Goal: Task Accomplishment & Management: Use online tool/utility

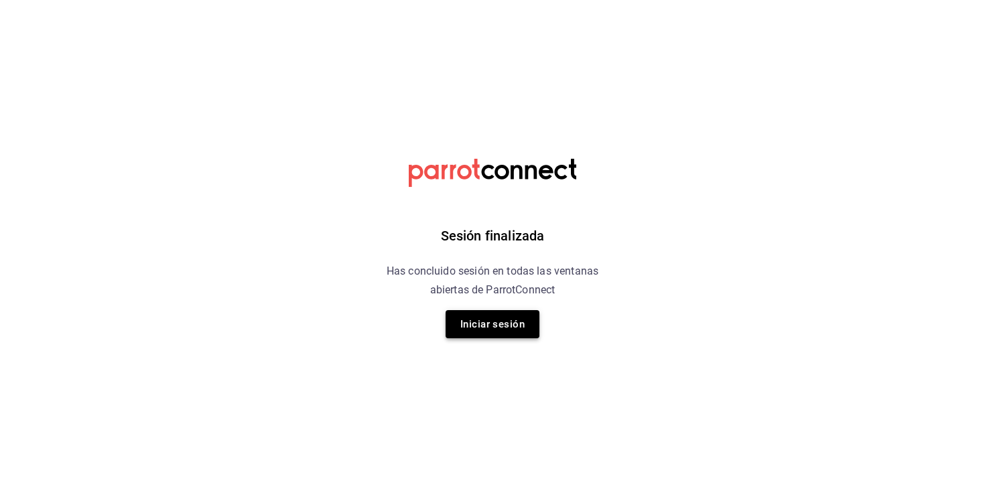
click at [524, 323] on button "Iniciar sesión" at bounding box center [493, 324] width 94 height 28
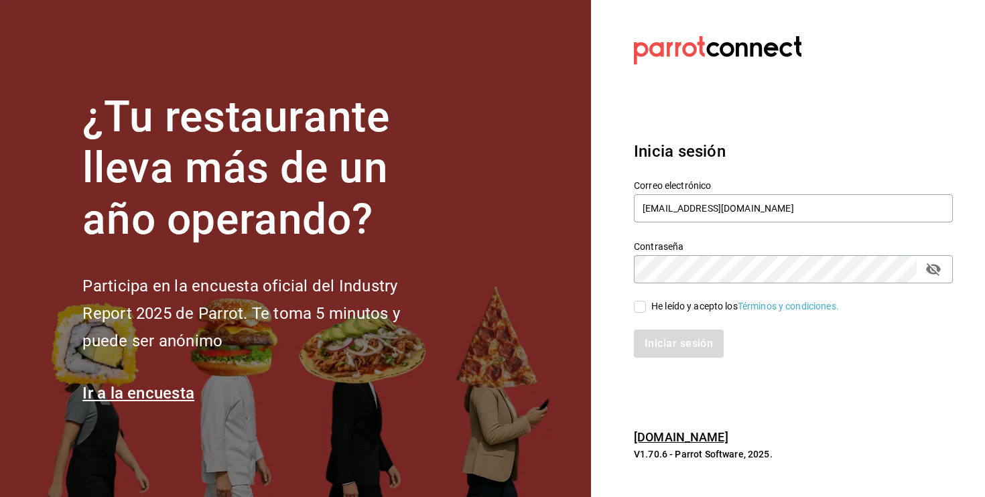
type input "[EMAIL_ADDRESS][DOMAIN_NAME]"
click at [641, 301] on input "He leído y acepto los Términos y condiciones." at bounding box center [640, 307] width 12 height 12
checkbox input "true"
click at [668, 345] on button "Iniciar sesión" at bounding box center [679, 344] width 91 height 28
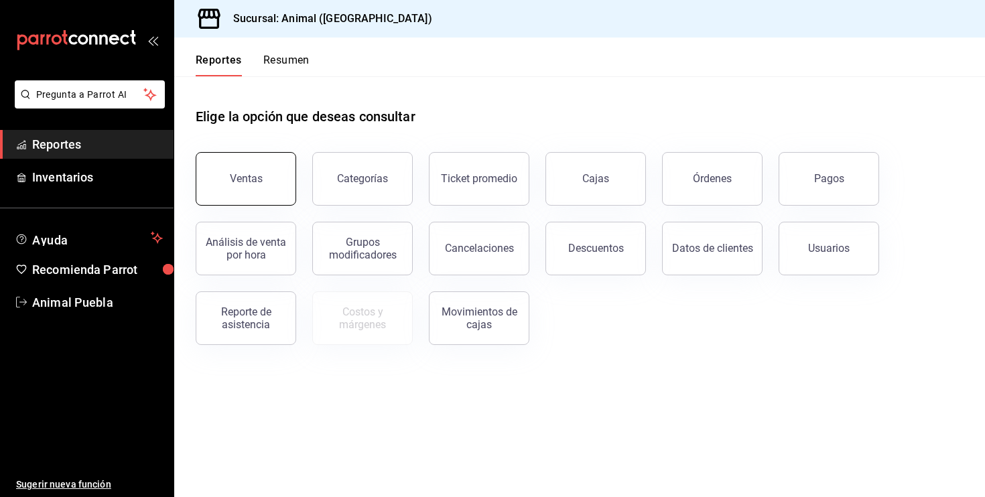
click at [265, 186] on button "Ventas" at bounding box center [246, 179] width 101 height 54
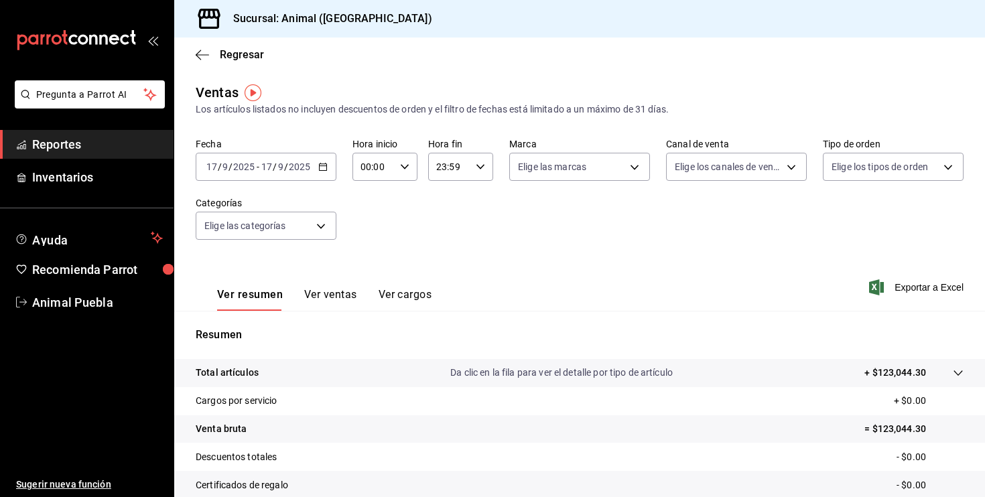
click at [329, 167] on div "2025-09-17 17 / 9 / 2025 - 2025-09-17 17 / 9 / 2025" at bounding box center [266, 167] width 141 height 28
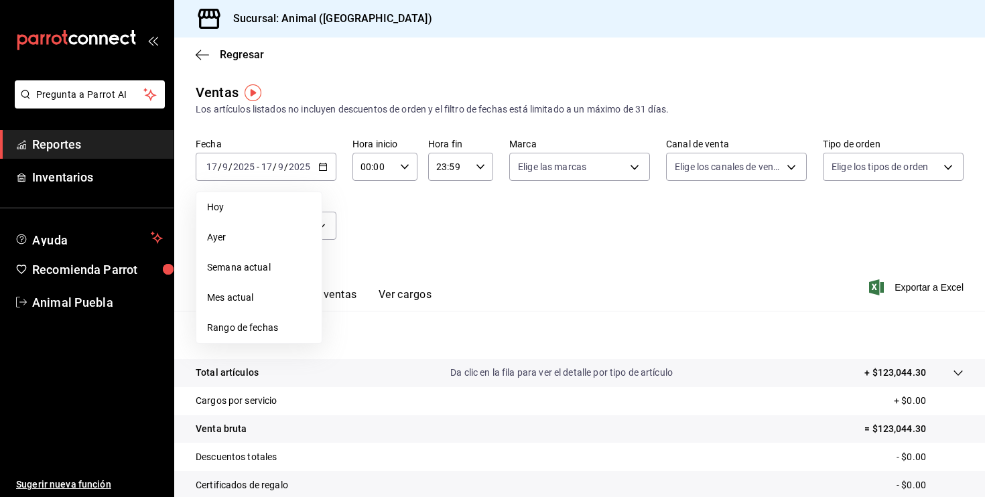
click at [269, 328] on span "Rango de fechas" at bounding box center [259, 328] width 104 height 14
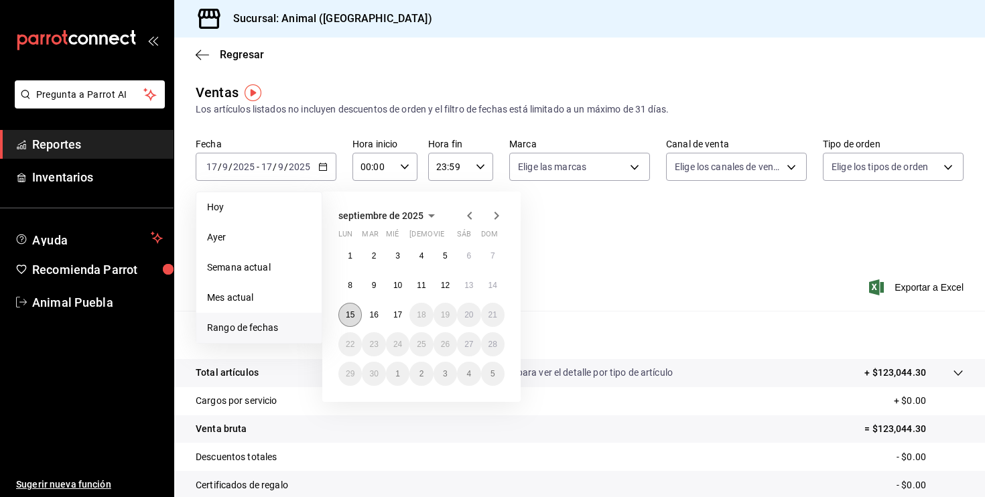
click at [355, 320] on abbr "15" at bounding box center [350, 314] width 9 height 9
click at [617, 265] on div "Ver resumen Ver ventas Ver cargos Exportar a Excel" at bounding box center [579, 283] width 811 height 55
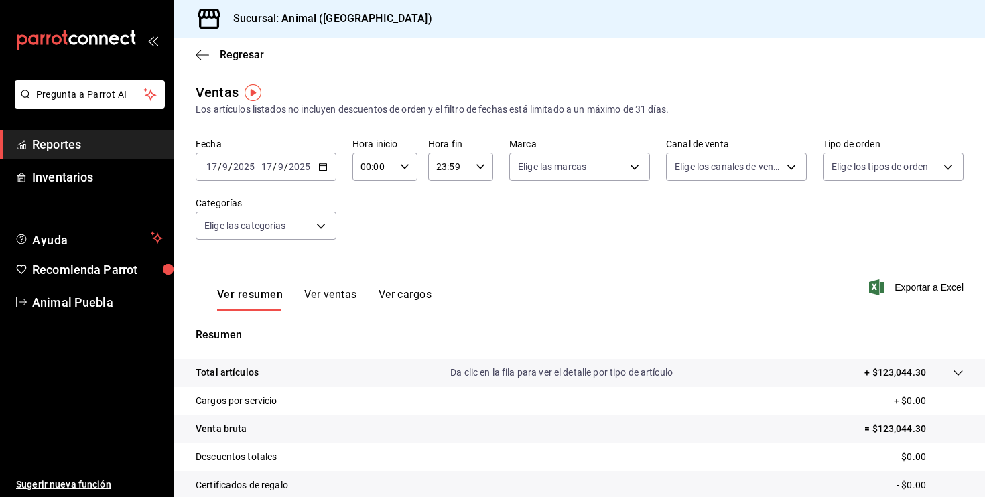
click at [314, 161] on div "2025-09-17 17 / 9 / 2025 - 2025-09-17 17 / 9 / 2025" at bounding box center [266, 167] width 141 height 28
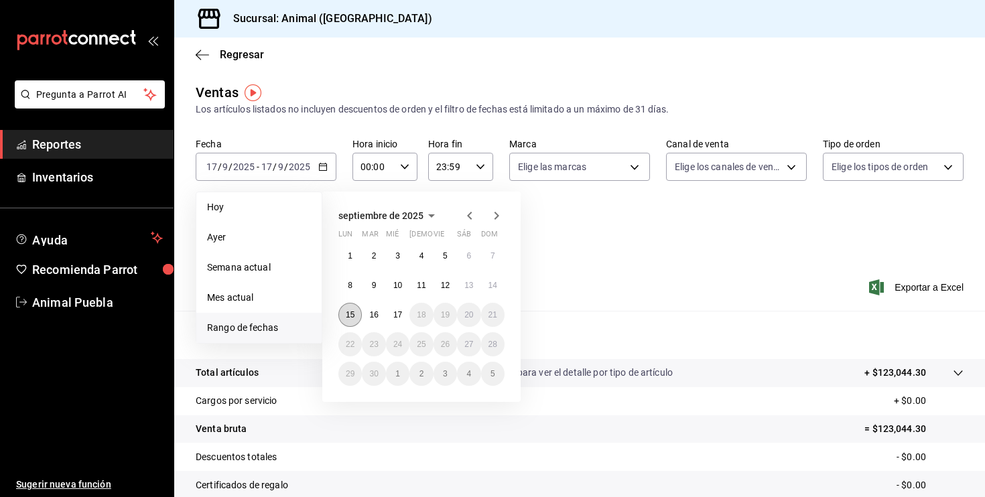
click at [357, 315] on button "15" at bounding box center [349, 315] width 23 height 24
click at [400, 314] on abbr "17" at bounding box center [397, 314] width 9 height 9
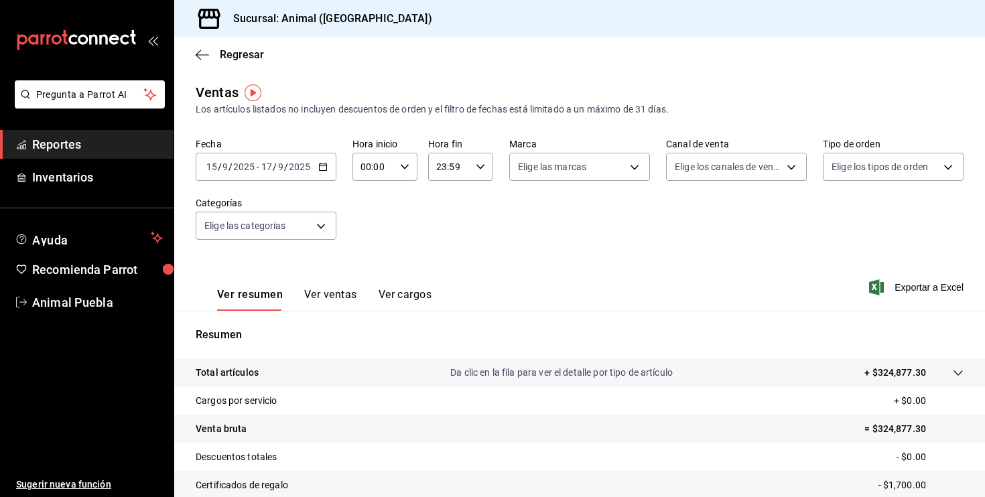
click at [401, 174] on div "00:00 Hora inicio" at bounding box center [385, 167] width 65 height 28
click at [372, 221] on button "05" at bounding box center [368, 207] width 27 height 27
type input "05:00"
click at [596, 173] on div at bounding box center [492, 248] width 985 height 497
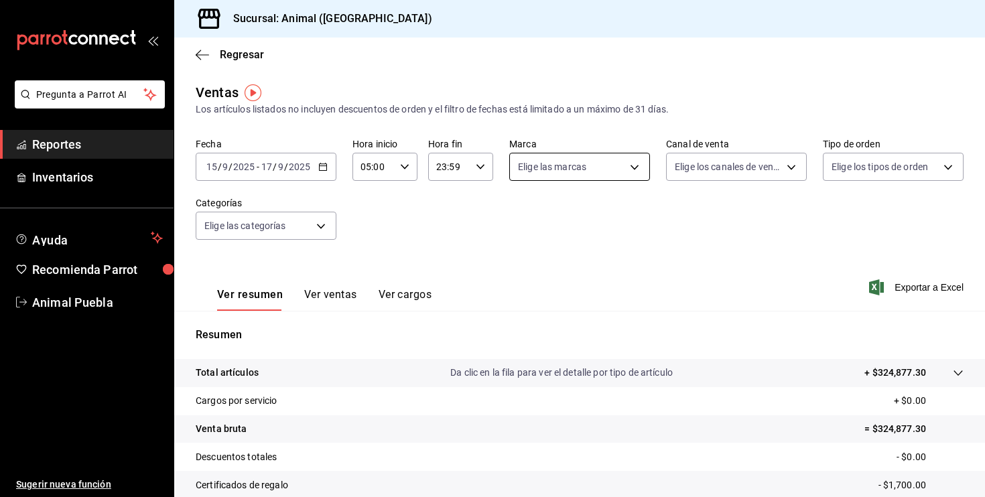
click at [629, 170] on body "Pregunta a Parrot AI Reportes Inventarios Ayuda Recomienda Parrot Animal Puebla…" at bounding box center [492, 248] width 985 height 497
click at [522, 223] on input "checkbox" at bounding box center [524, 219] width 12 height 12
checkbox input "true"
type input "96838179-8fbb-4073-aae3-1789726318c8"
checkbox input "true"
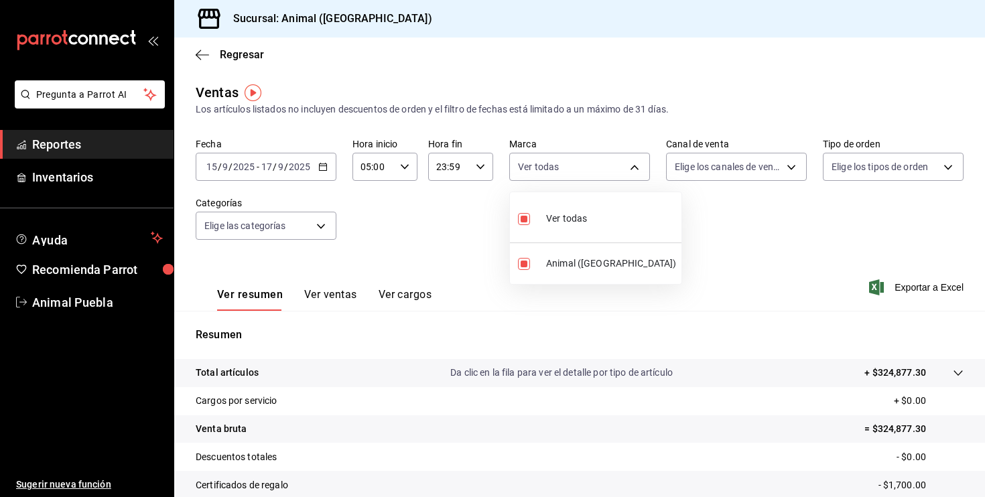
click at [798, 165] on div at bounding box center [492, 248] width 985 height 497
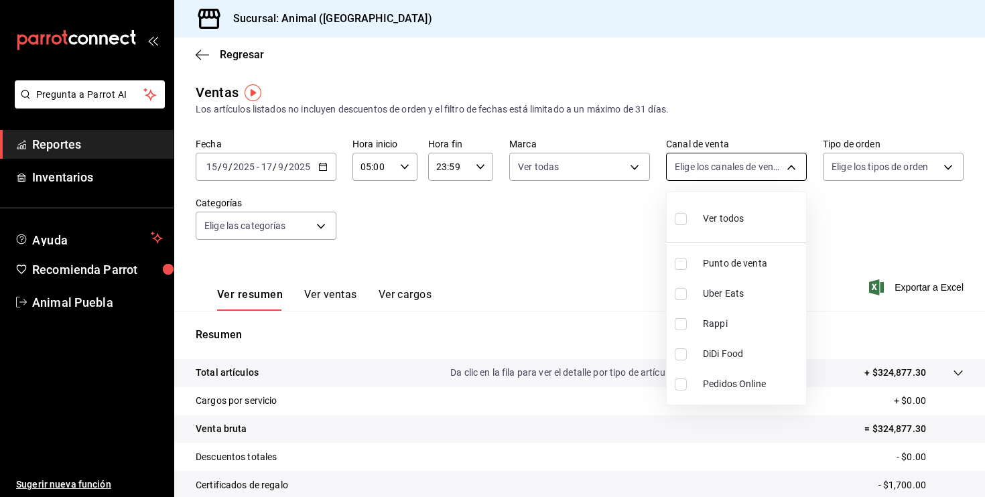
click at [792, 166] on body "Pregunta a Parrot AI Reportes Inventarios Ayuda Recomienda Parrot Animal Puebla…" at bounding box center [492, 248] width 985 height 497
click at [676, 221] on input "checkbox" at bounding box center [681, 219] width 12 height 12
checkbox input "true"
type input "PARROT,UBER_EATS,RAPPI,DIDI_FOOD,ONLINE"
checkbox input "true"
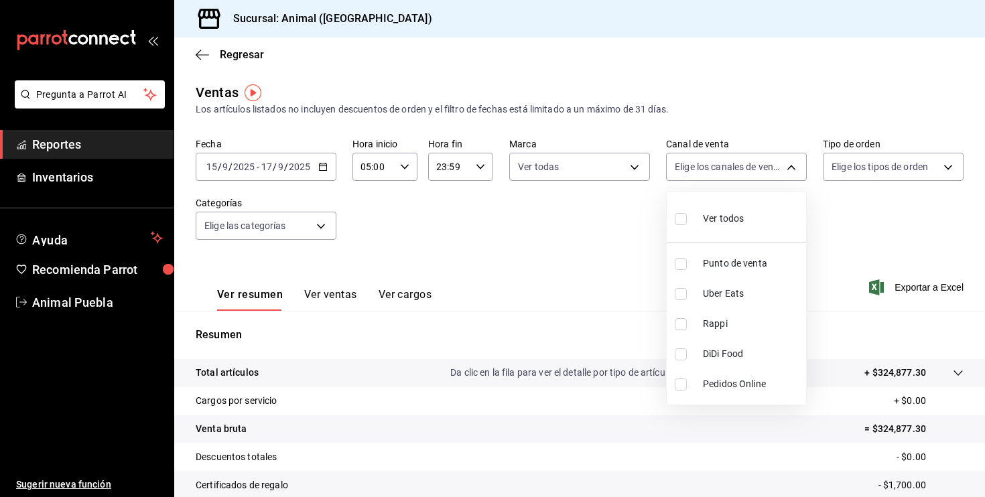
checkbox input "true"
click at [946, 170] on div at bounding box center [492, 248] width 985 height 497
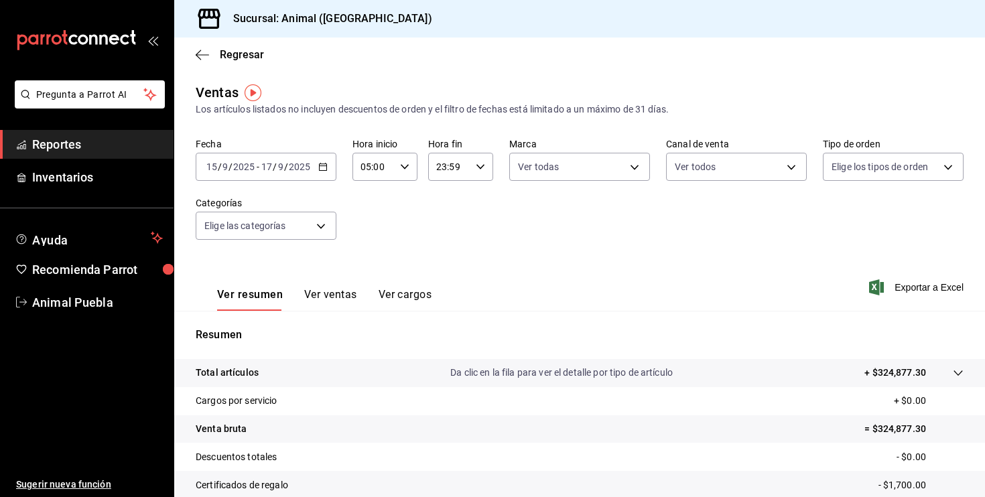
click at [946, 170] on body "Pregunta a Parrot AI Reportes Inventarios Ayuda Recomienda Parrot Animal Puebla…" at bounding box center [492, 248] width 985 height 497
click at [839, 216] on input "checkbox" at bounding box center [838, 219] width 12 height 12
checkbox input "true"
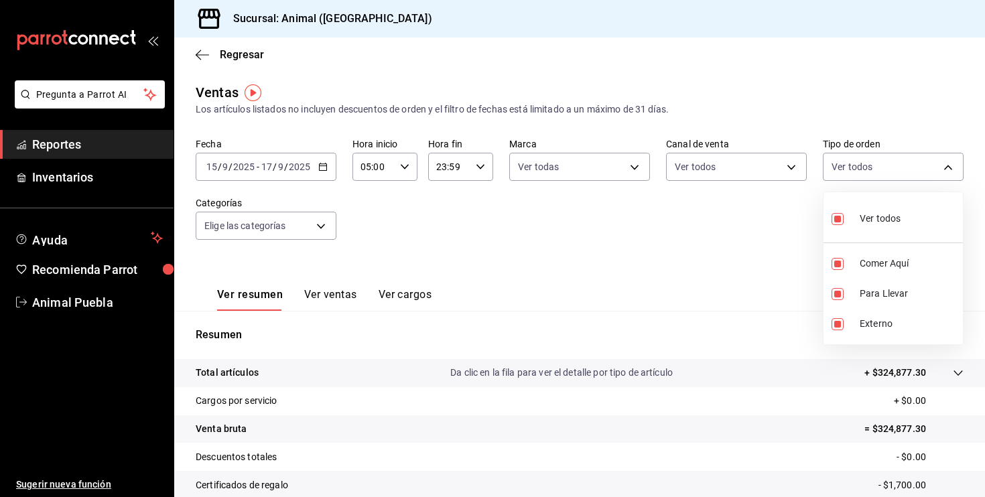
type input "89cc3392-1a89-49ed-91c4-e66ea58282e1,025cf6ae-25b7-4698-bb98-3d77af74a196,EXTER…"
checkbox input "true"
click at [308, 229] on div at bounding box center [492, 248] width 985 height 497
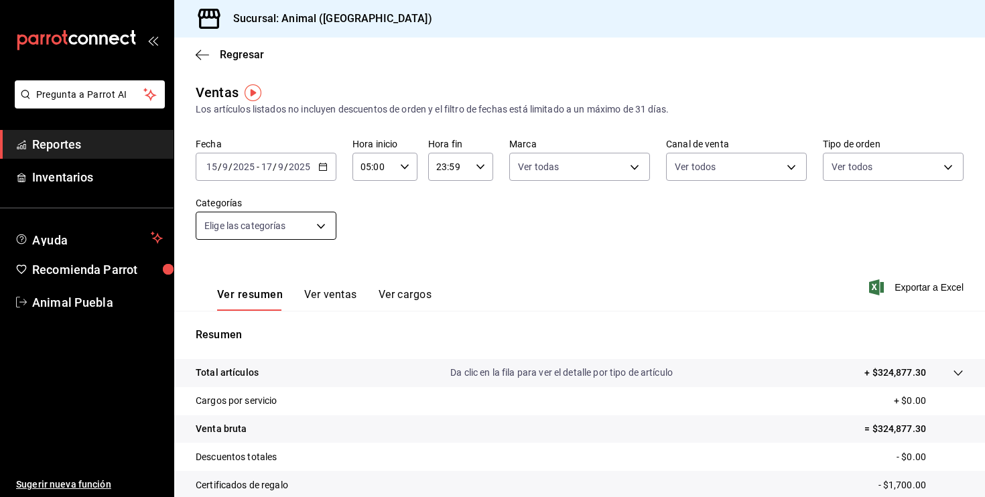
click at [322, 229] on body "Pregunta a Parrot AI Reportes Inventarios Ayuda Recomienda Parrot Animal Puebla…" at bounding box center [492, 248] width 985 height 497
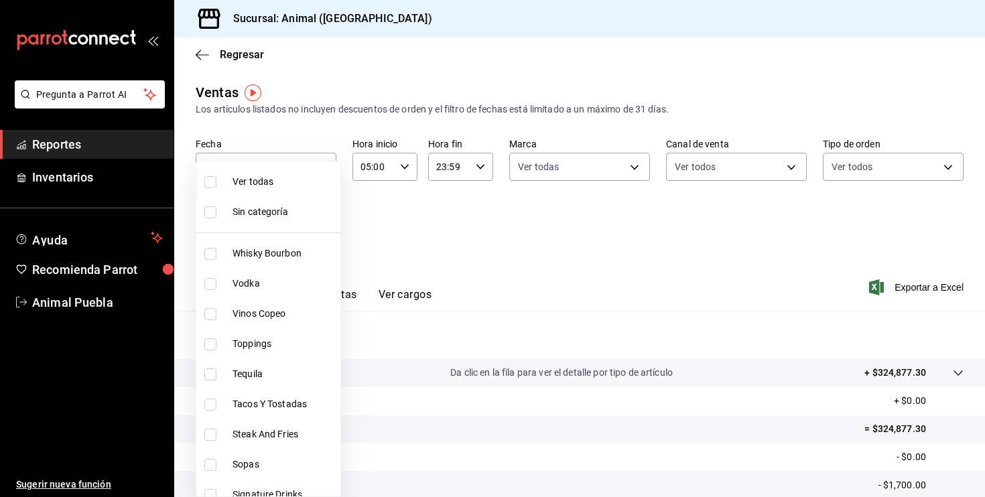
click at [212, 185] on input "checkbox" at bounding box center [210, 182] width 12 height 12
checkbox input "true"
type input "696422f3-042f-4992-a796-20cec1d2addd,ab2f2cdd-2d2d-455a-bd59-969ed93fbee5,5744a…"
checkbox input "true"
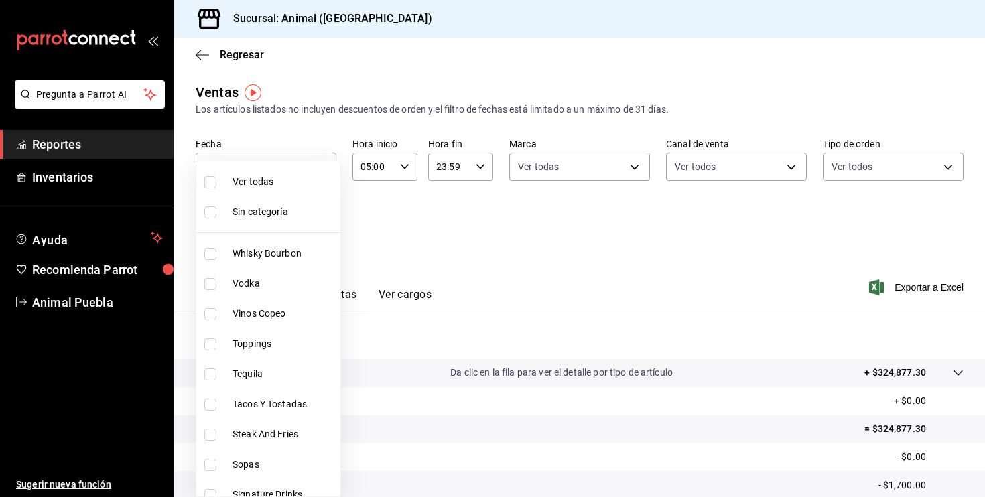
checkbox input "true"
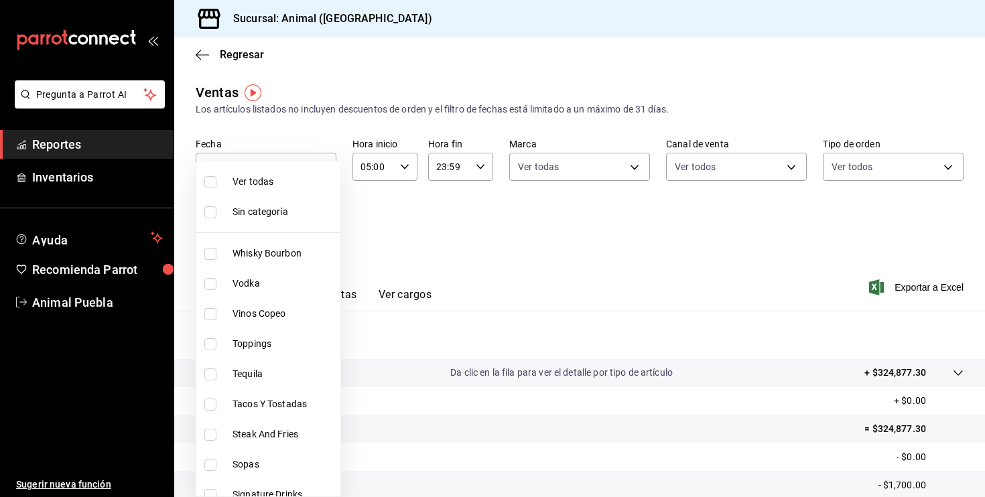
checkbox input "true"
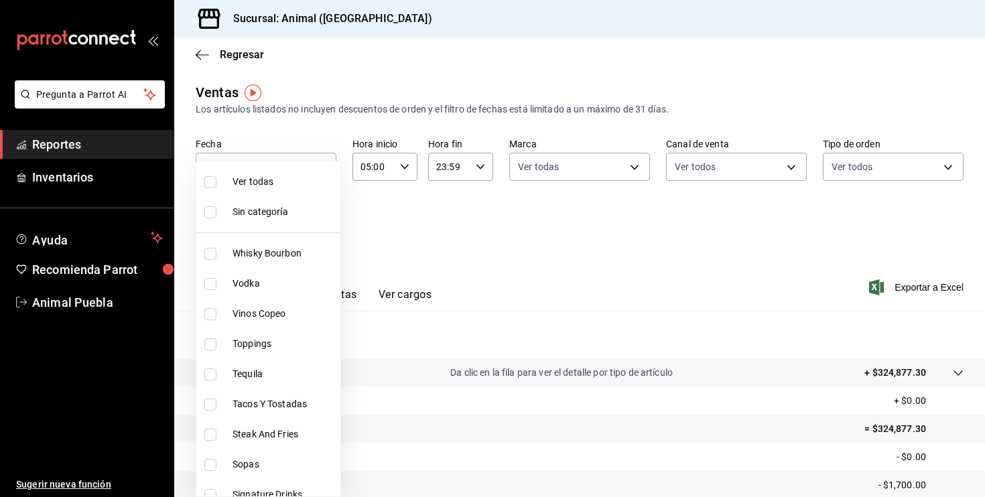
checkbox input "true"
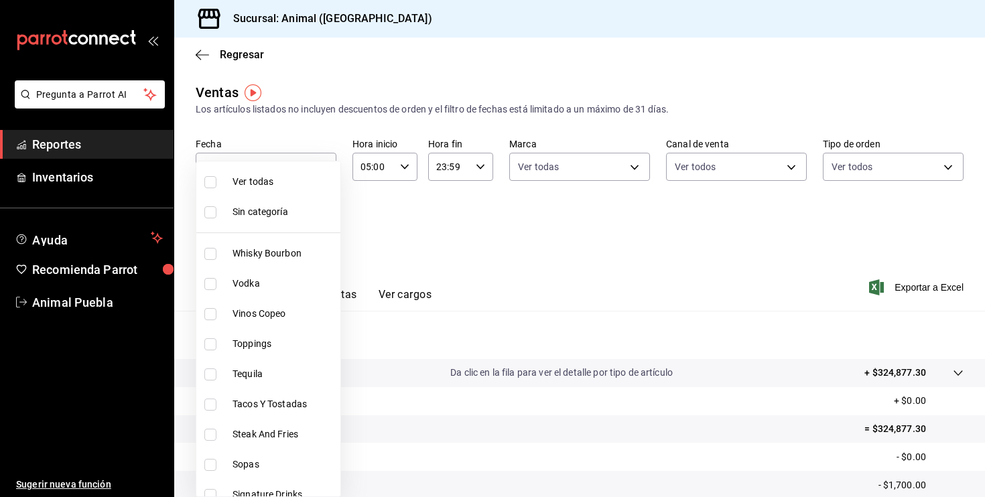
checkbox input "true"
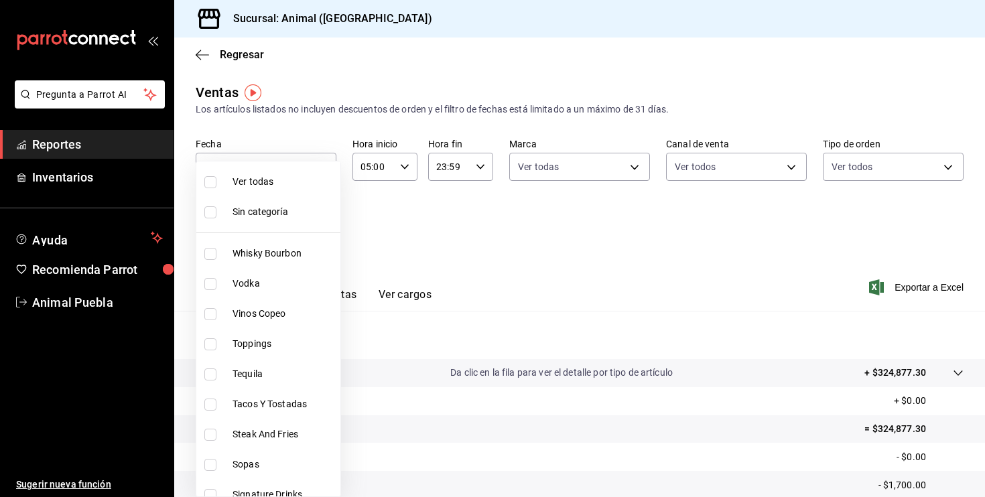
checkbox input "true"
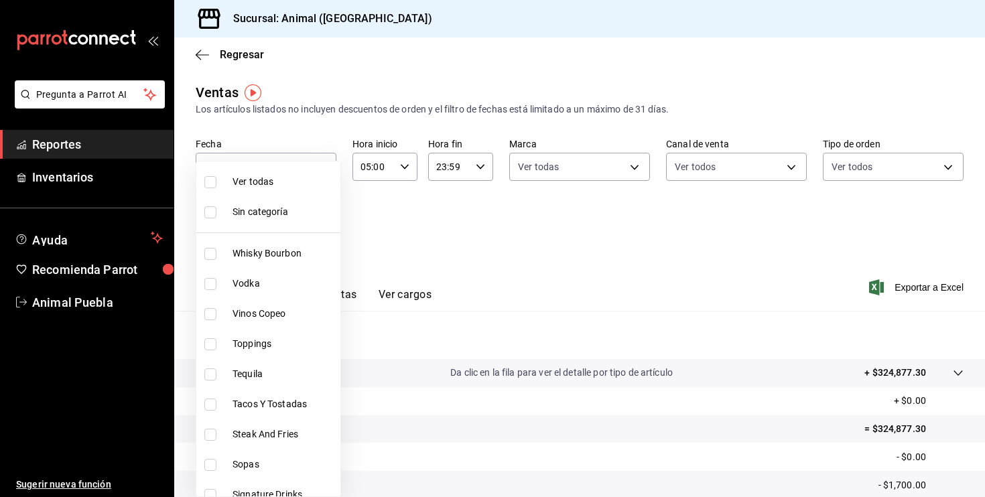
checkbox input "true"
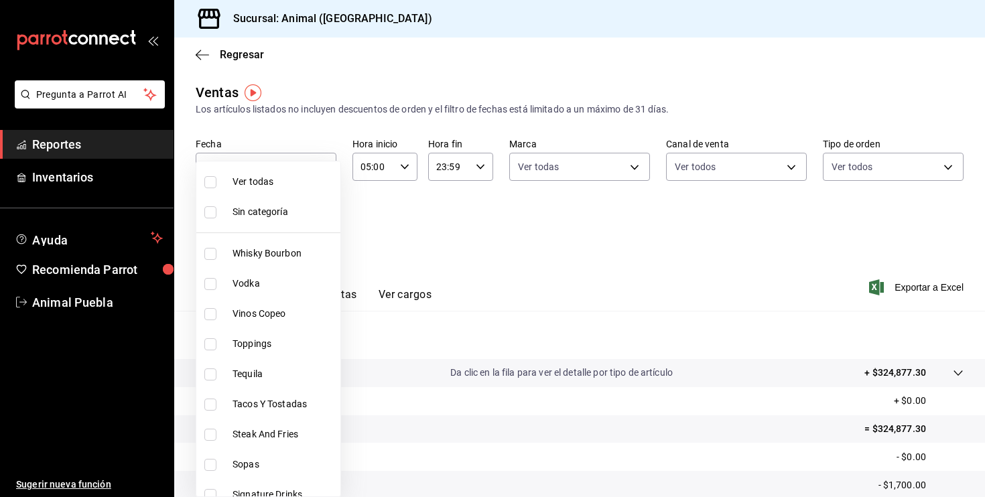
checkbox input "true"
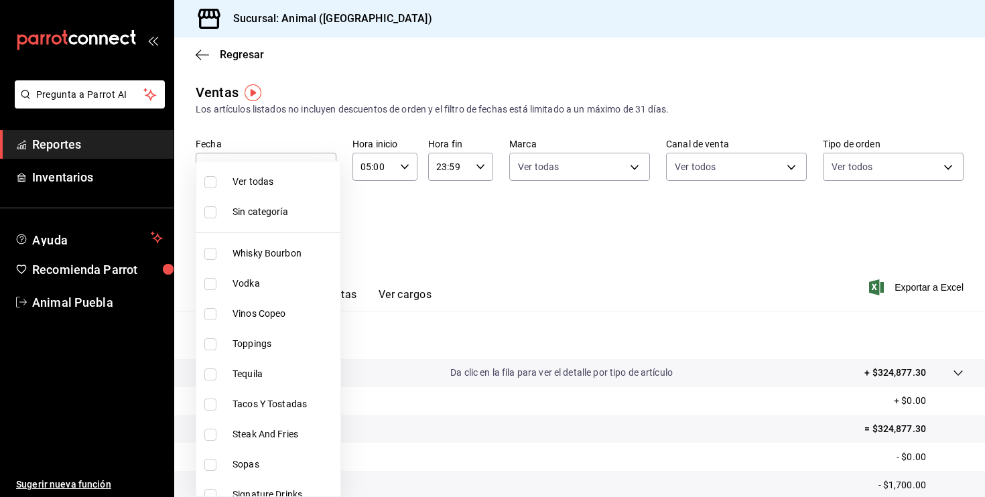
checkbox input "true"
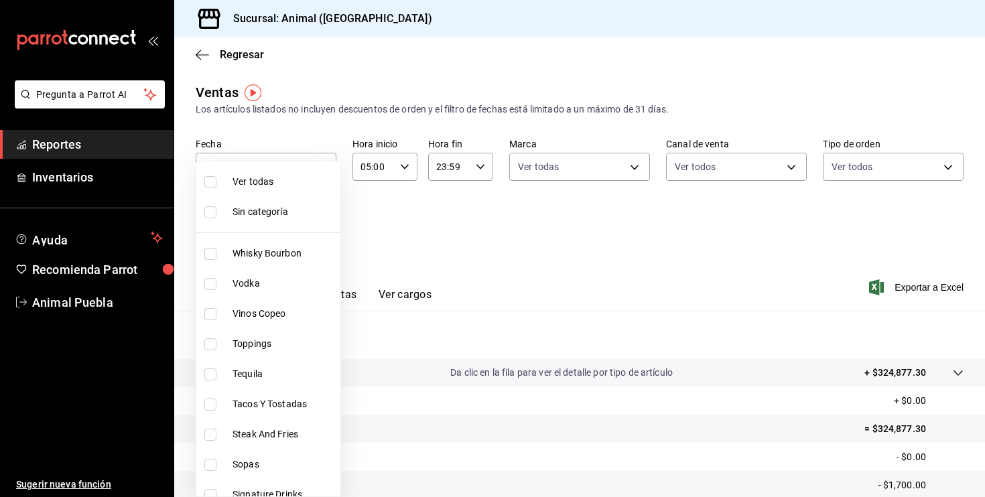
checkbox input "true"
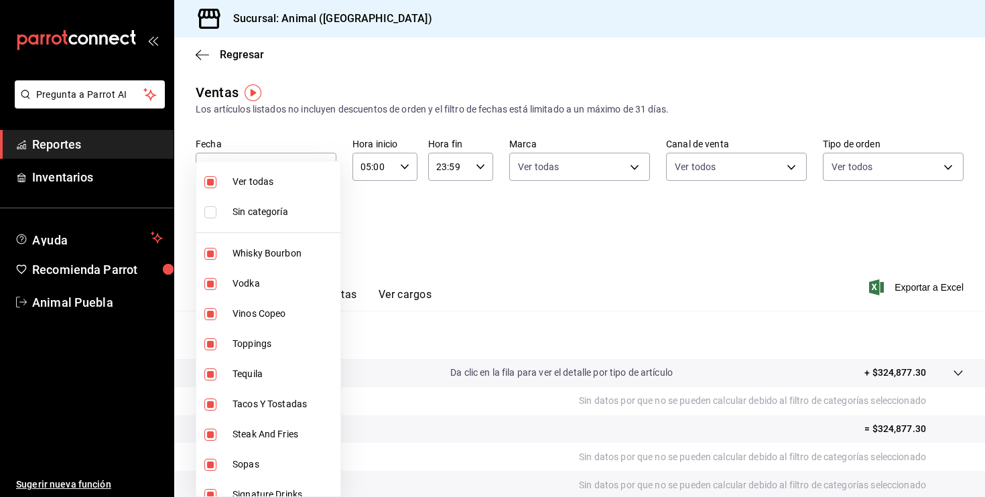
click at [578, 256] on div at bounding box center [492, 248] width 985 height 497
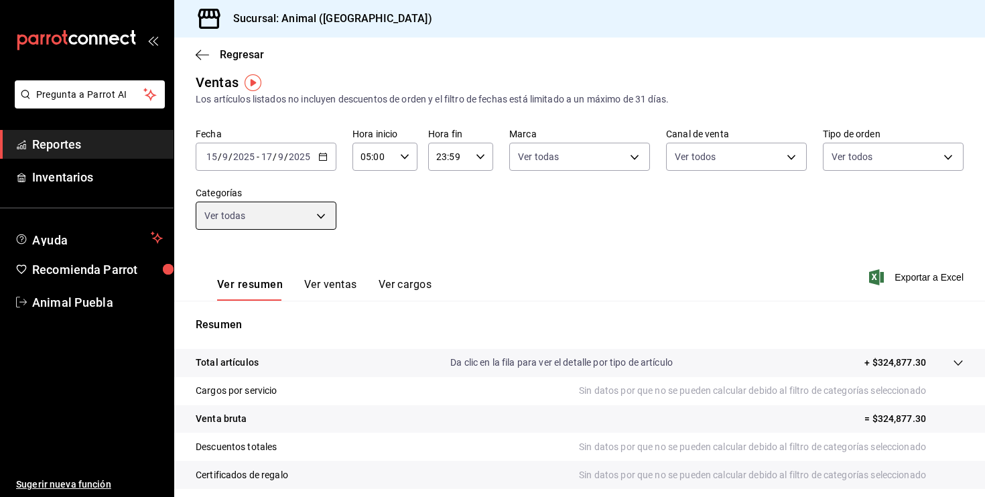
scroll to position [22, 0]
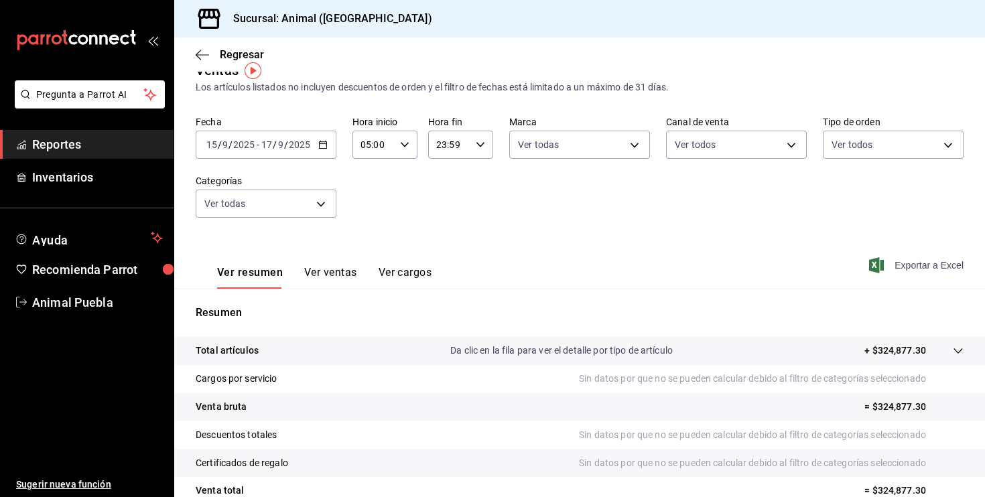
click at [923, 269] on span "Exportar a Excel" at bounding box center [918, 265] width 92 height 16
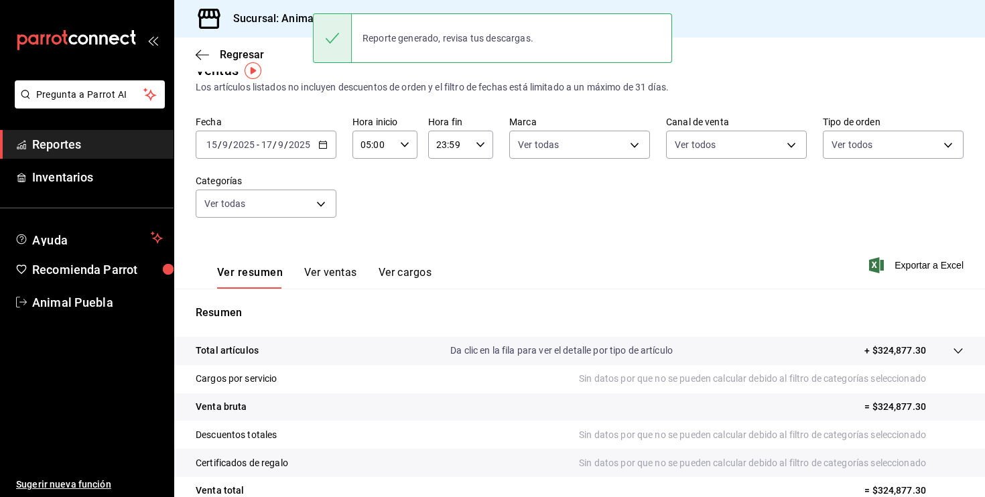
click at [496, 223] on div "Fecha 2025-09-15 15 / 9 / 2025 - 2025-09-17 17 / 9 / 2025 Hora inicio 05:00 Hor…" at bounding box center [580, 175] width 768 height 118
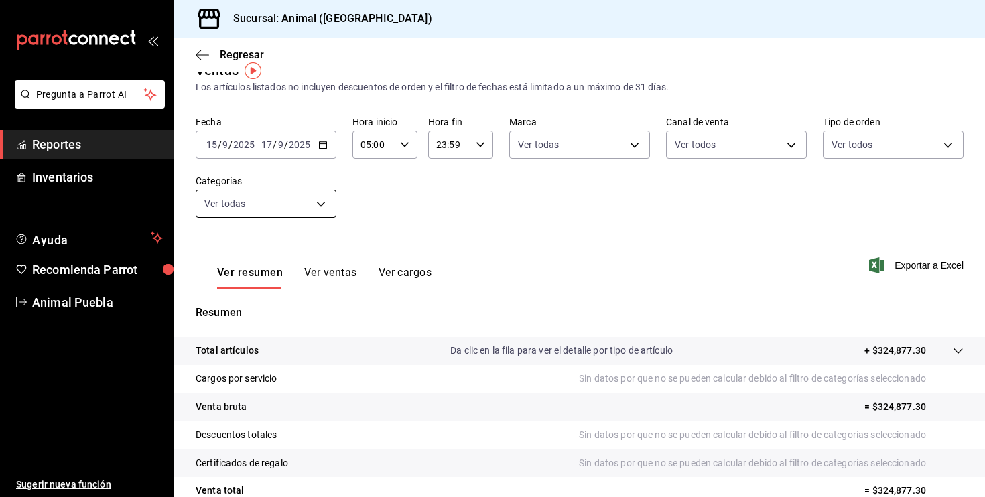
click at [323, 203] on body "Pregunta a Parrot AI Reportes Inventarios Ayuda Recomienda Parrot Animal Puebla…" at bounding box center [492, 248] width 985 height 497
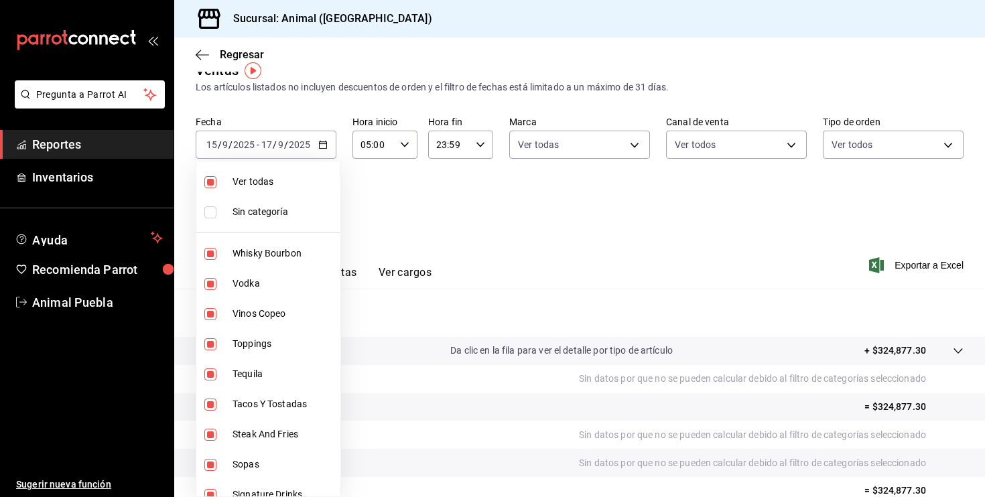
click at [204, 186] on li "Ver todas" at bounding box center [268, 182] width 144 height 30
checkbox input "false"
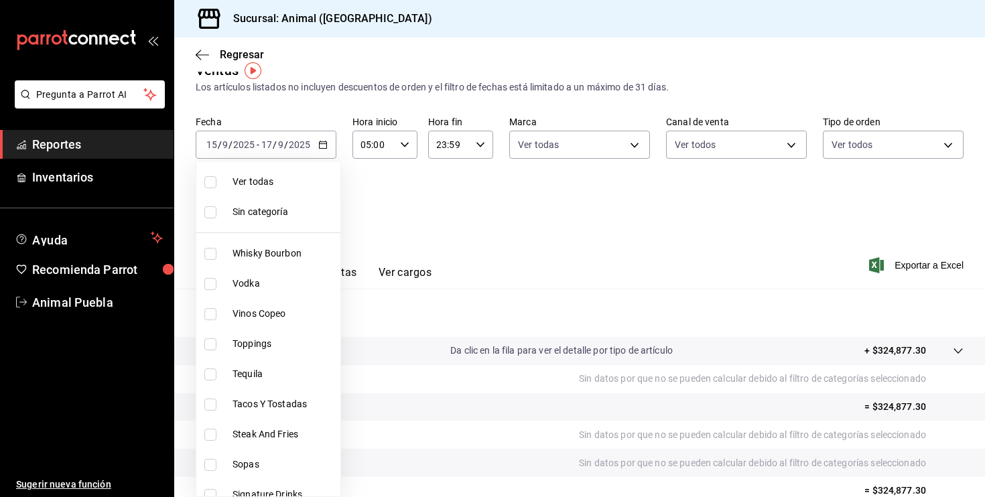
checkbox input "false"
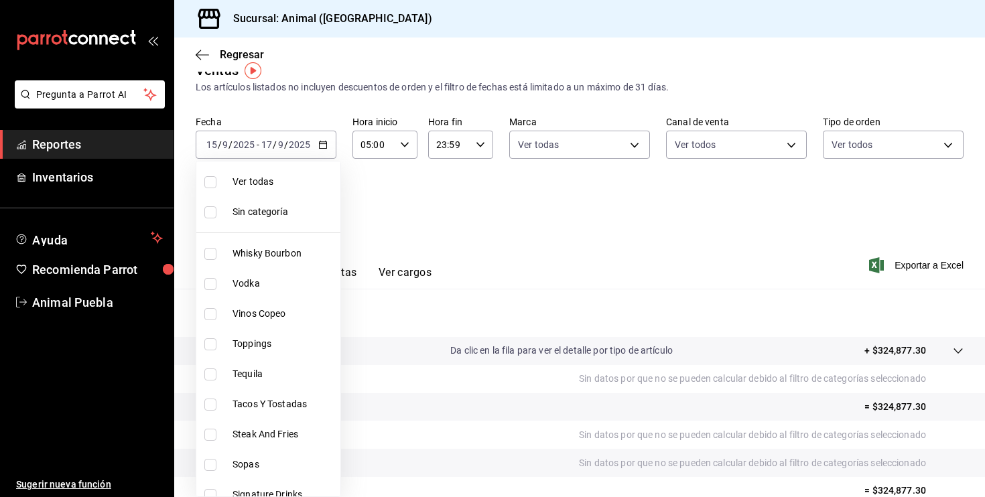
checkbox input "false"
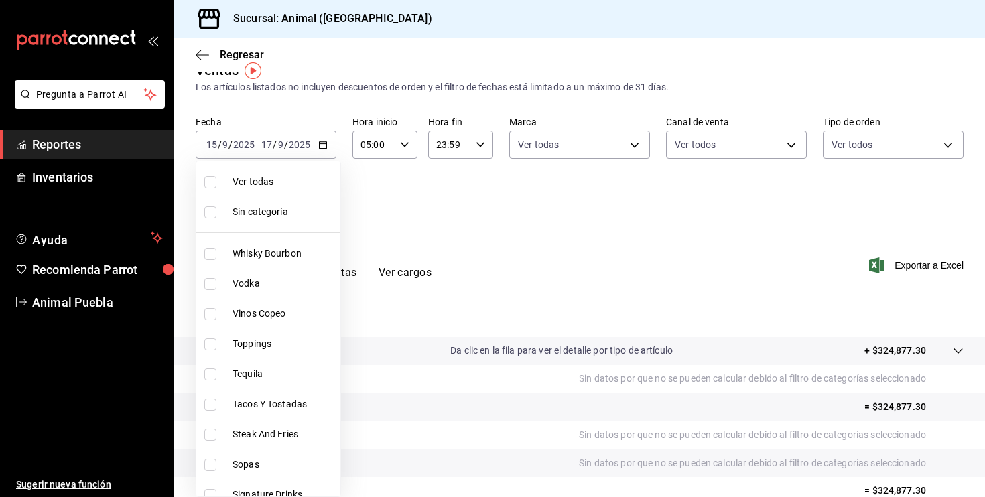
checkbox input "false"
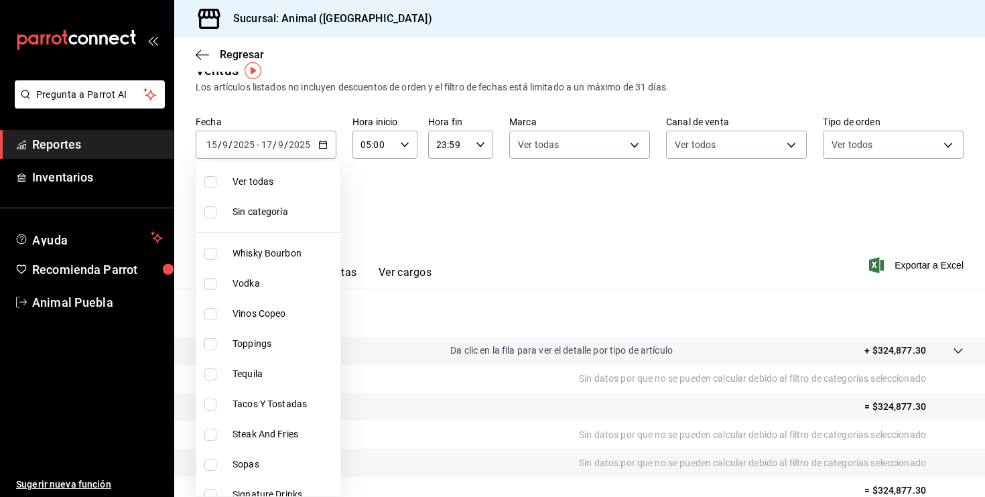
checkbox input "false"
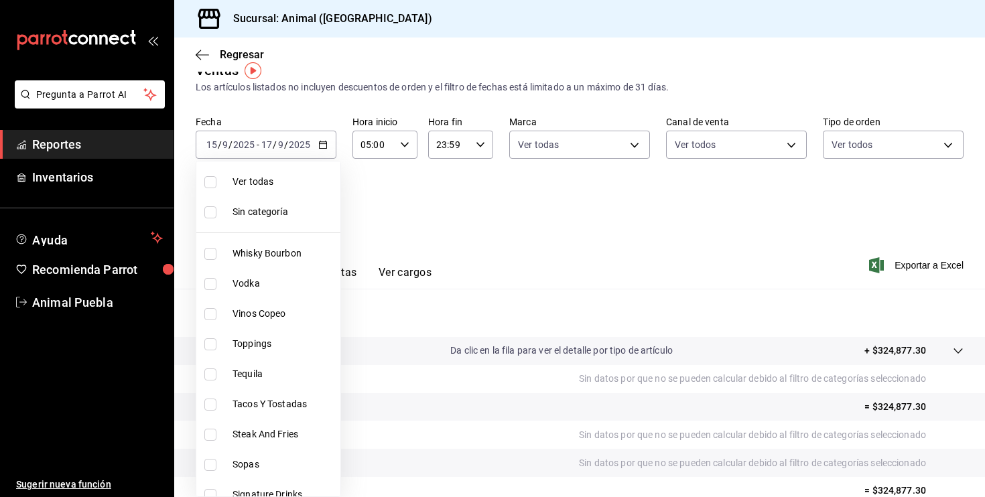
checkbox input "false"
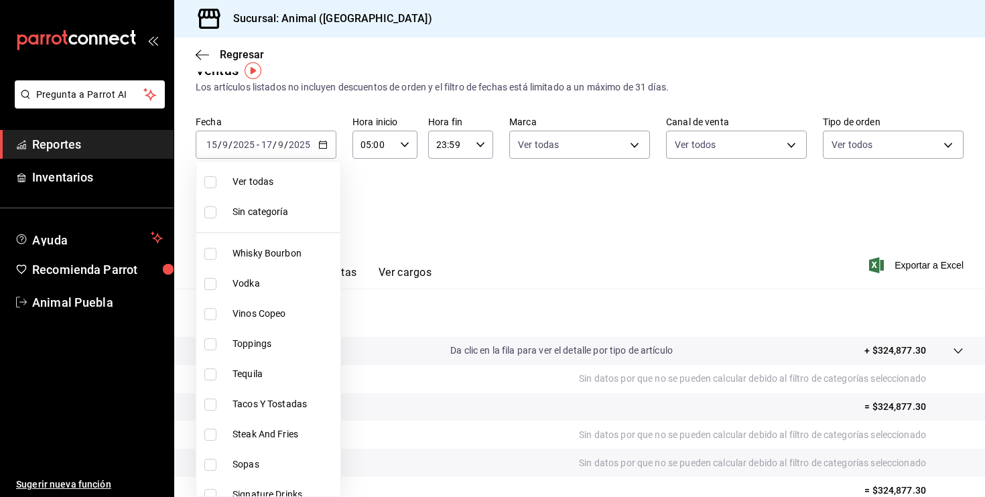
checkbox input "false"
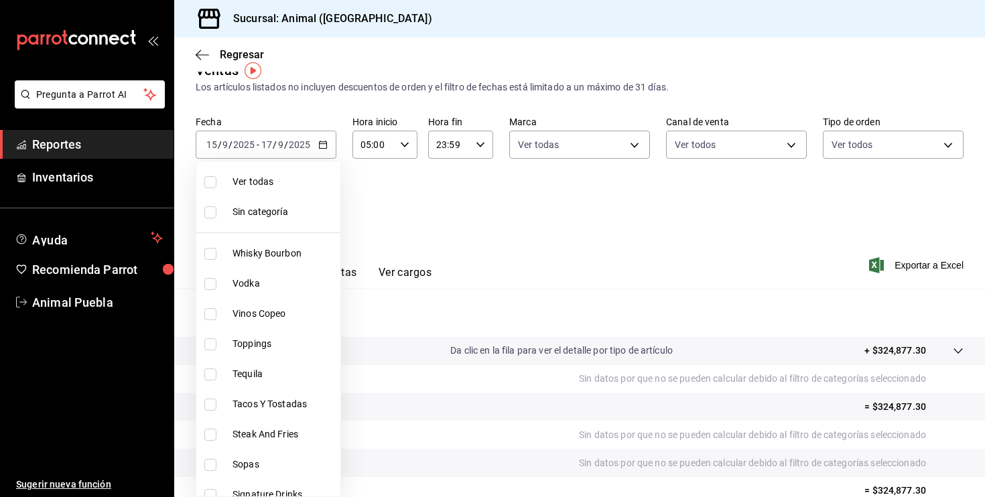
checkbox input "false"
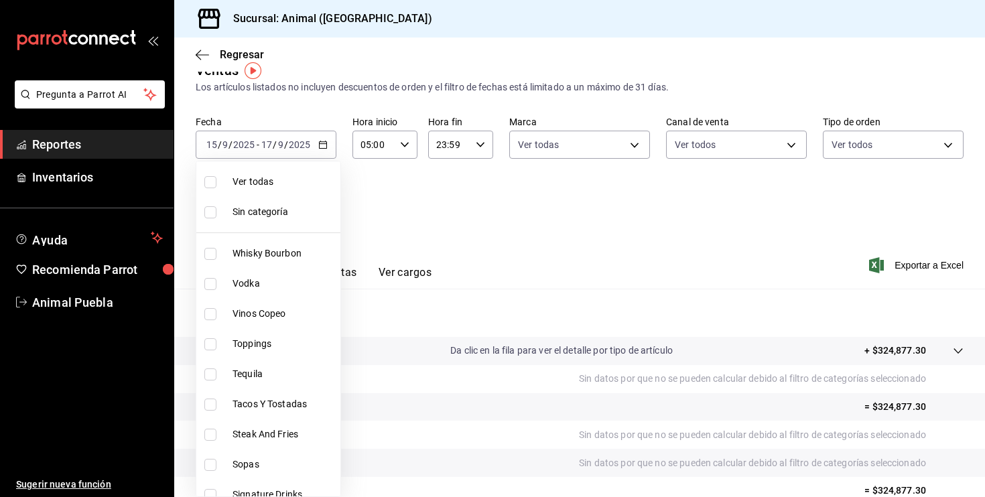
checkbox input "false"
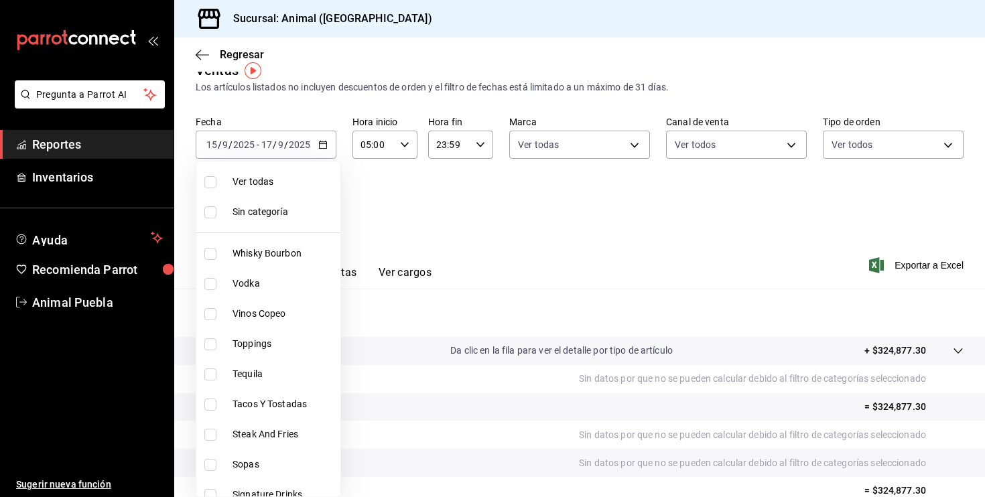
checkbox input "false"
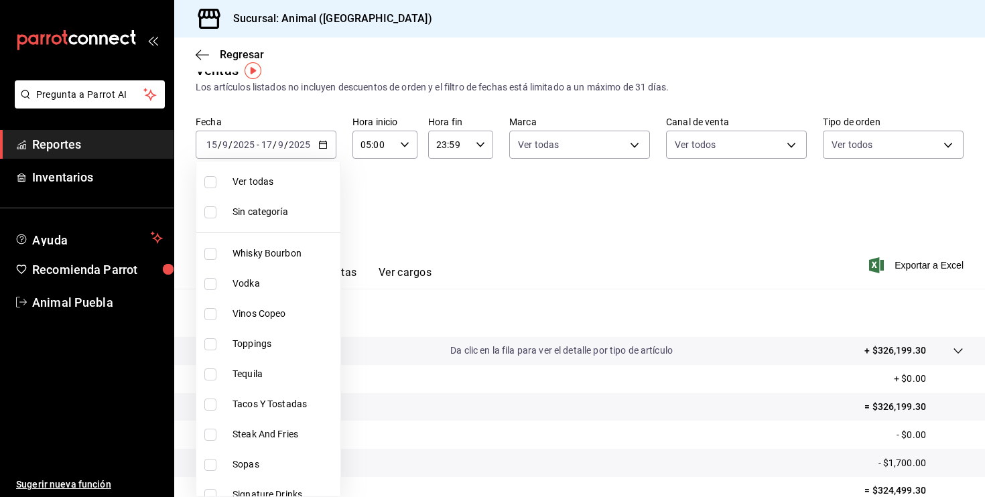
click at [506, 193] on div at bounding box center [492, 248] width 985 height 497
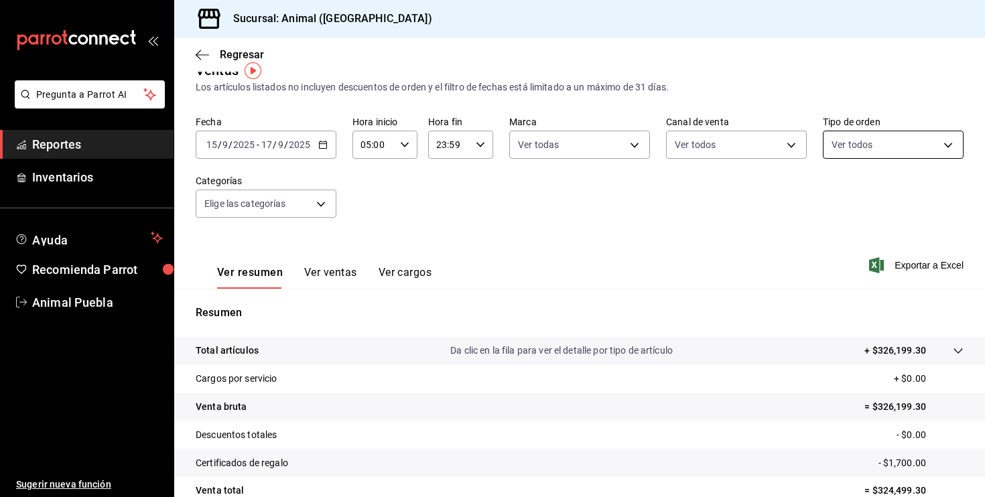
click at [871, 143] on body "Pregunta a Parrot AI Reportes Inventarios Ayuda Recomienda Parrot Animal Puebla…" at bounding box center [492, 248] width 985 height 497
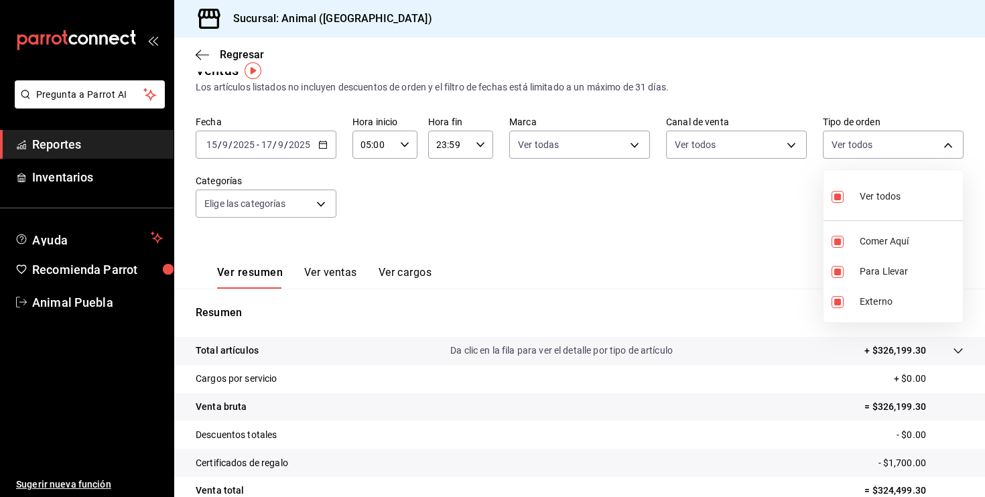
click at [845, 200] on label at bounding box center [840, 196] width 17 height 19
click at [844, 200] on input "checkbox" at bounding box center [838, 197] width 12 height 12
checkbox input "true"
type input "89cc3392-1a89-49ed-91c4-e66ea58282e1,025cf6ae-25b7-4698-bb98-3d77af74a196,EXTER…"
checkbox input "true"
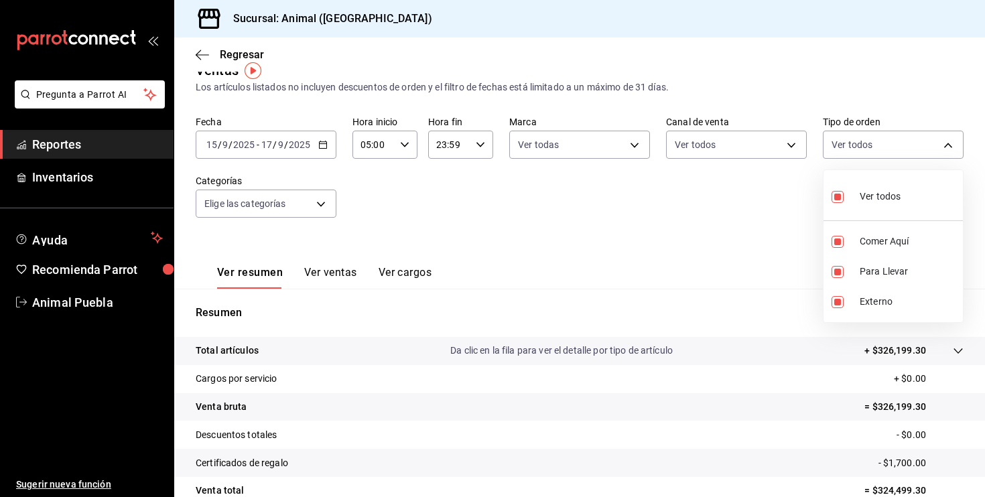
checkbox input "true"
click at [737, 218] on div at bounding box center [492, 248] width 985 height 497
click at [328, 137] on div "2025-09-15 15 / 9 / 2025 - 2025-09-17 17 / 9 / 2025" at bounding box center [266, 145] width 141 height 28
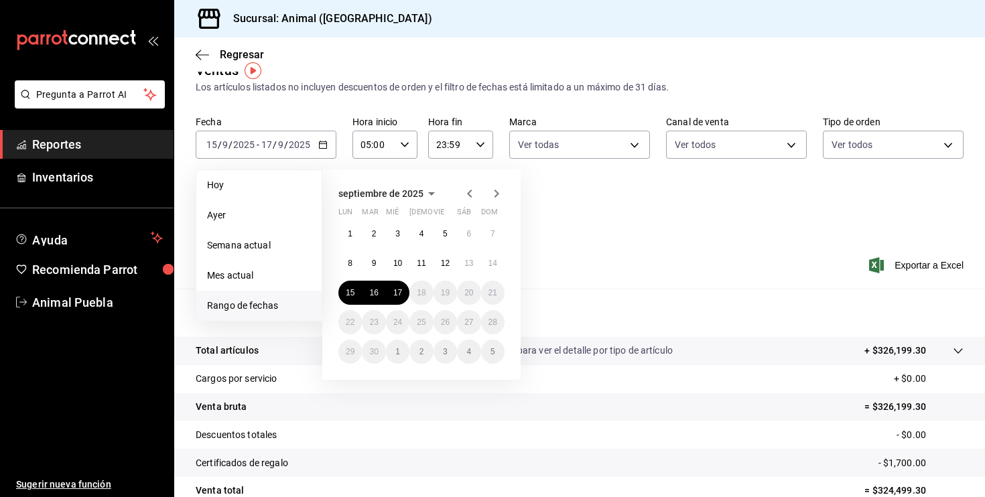
click at [564, 226] on div "Fecha 2025-09-15 15 / 9 / 2025 - 2025-09-17 17 / 9 / 2025 Hoy Ayer Semana actua…" at bounding box center [580, 175] width 768 height 118
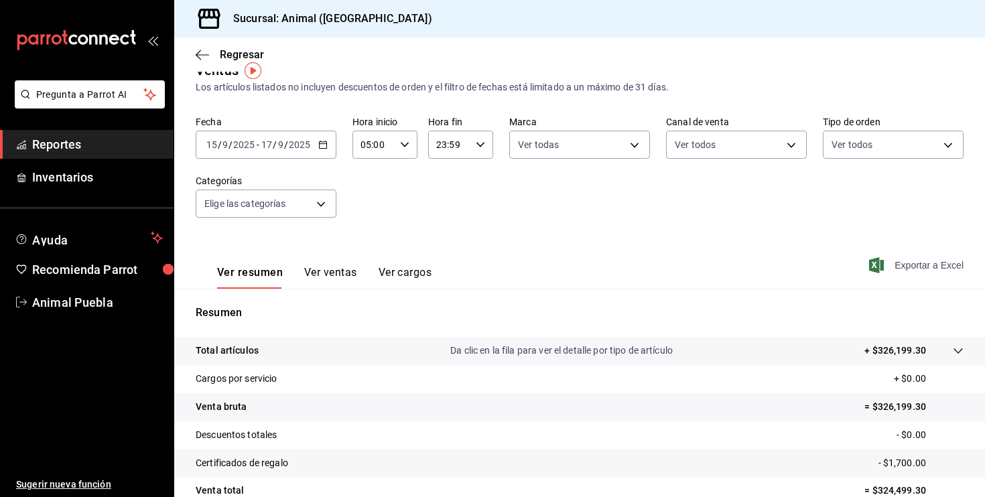
click at [876, 264] on icon "button" at bounding box center [876, 265] width 15 height 16
click at [922, 273] on span "Exportar a Excel" at bounding box center [918, 265] width 92 height 16
